Goal: Information Seeking & Learning: Understand process/instructions

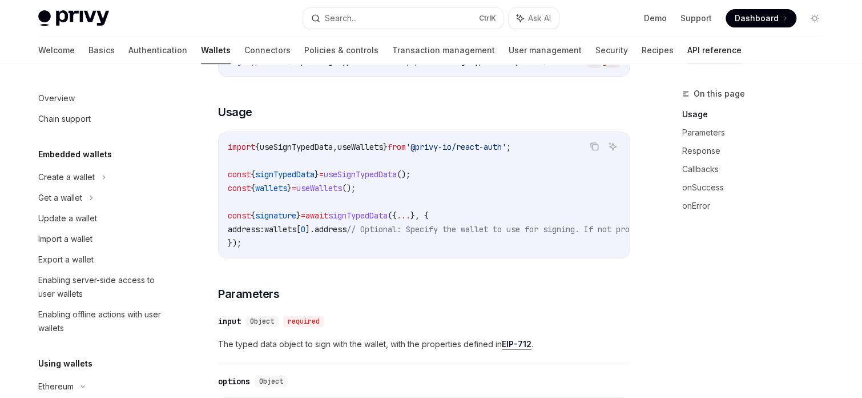
scroll to position [238, 0]
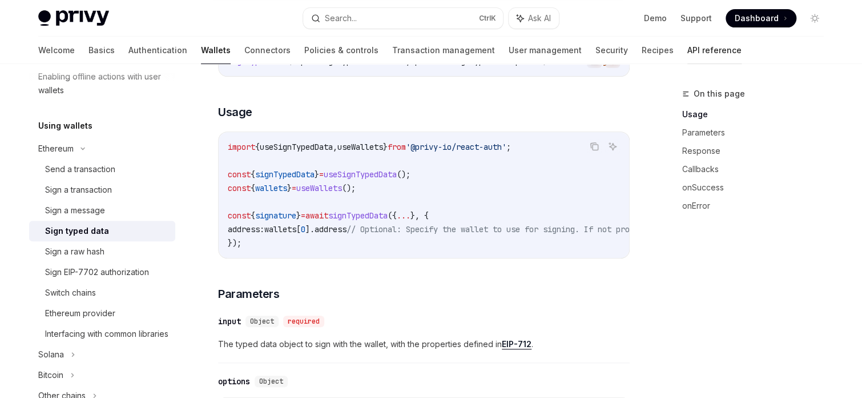
click at [688, 49] on link "API reference" at bounding box center [715, 50] width 54 height 27
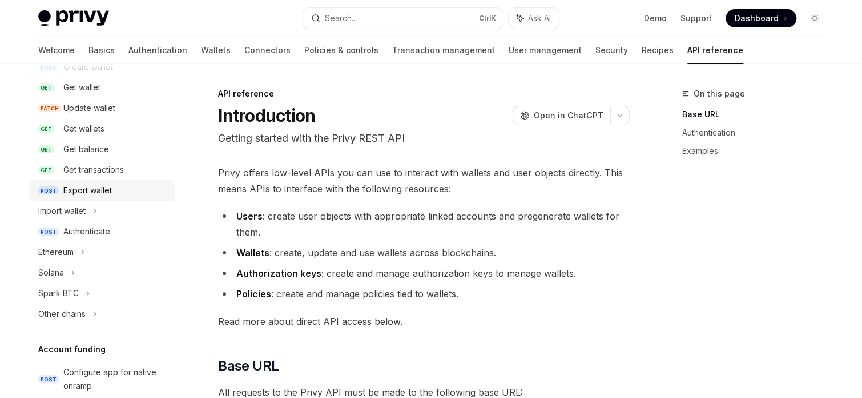
scroll to position [143, 0]
click at [79, 252] on div "Ethereum" at bounding box center [102, 253] width 146 height 21
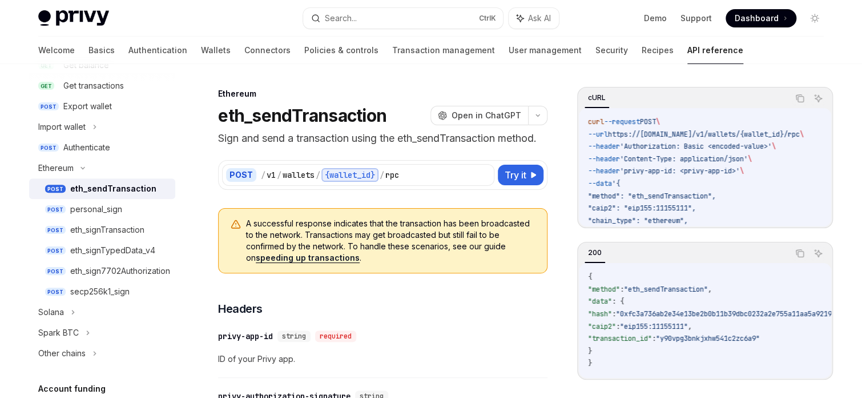
scroll to position [234, 0]
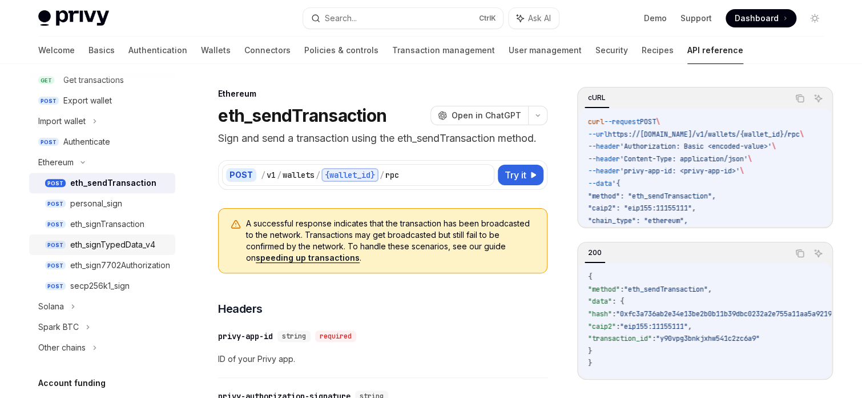
click at [107, 243] on div "eth_signTypedData_v4" at bounding box center [112, 245] width 85 height 14
type textarea "*"
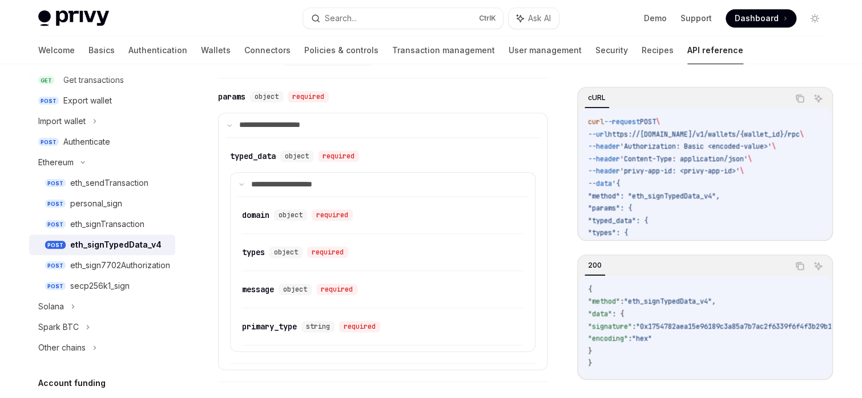
scroll to position [503, 0]
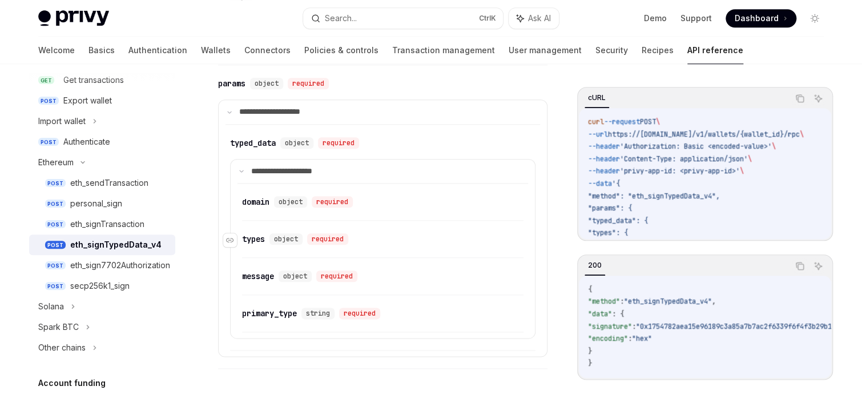
click at [286, 238] on span "object" at bounding box center [286, 238] width 24 height 9
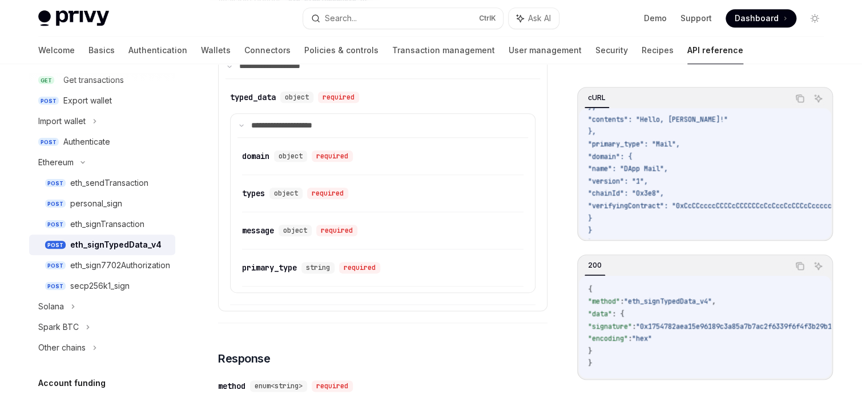
scroll to position [457, 0]
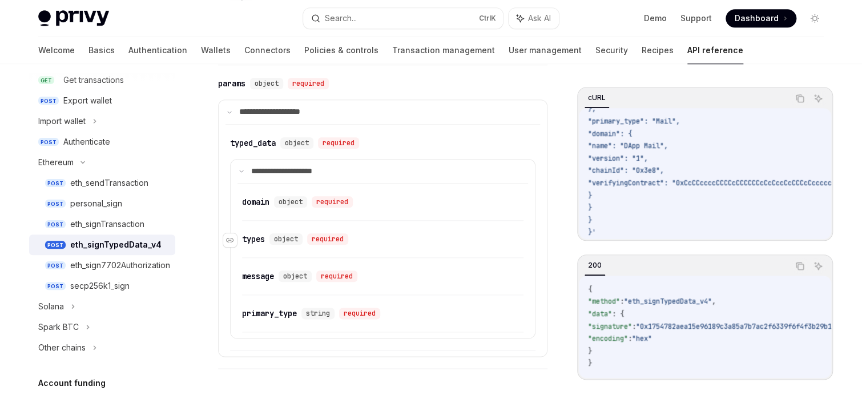
click at [260, 240] on div "types" at bounding box center [253, 238] width 23 height 11
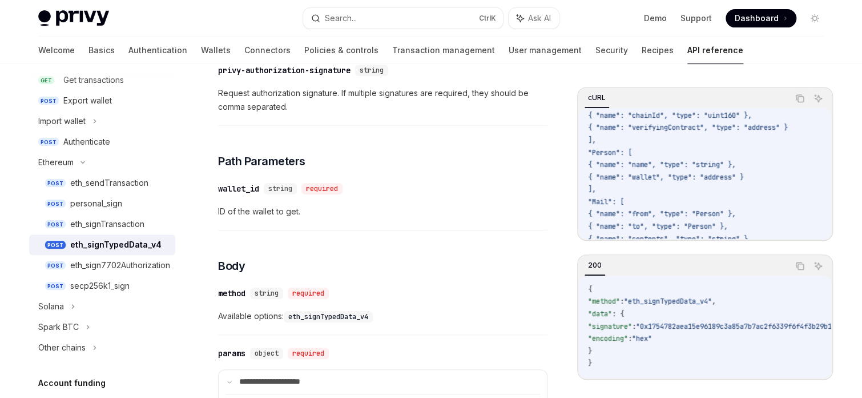
scroll to position [192, 0]
